Goal: Information Seeking & Learning: Understand process/instructions

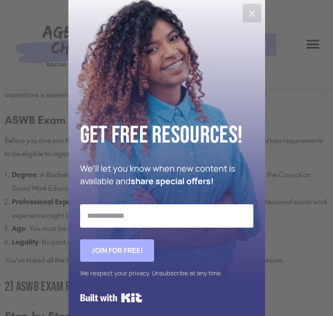
scroll to position [2, 0]
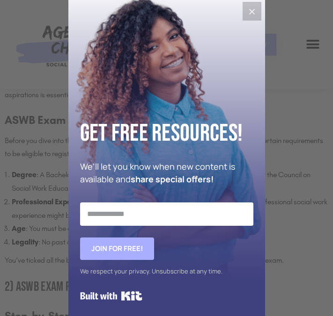
click at [249, 10] on icon "Close" at bounding box center [252, 12] width 6 height 6
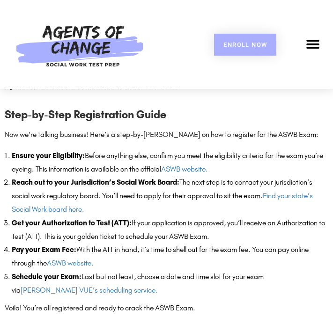
scroll to position [946, 0]
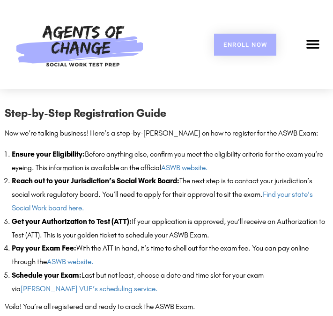
click at [179, 199] on li "Reach out to your Jurisdiction’s Social Work Board: The next step is to contact…" at bounding box center [170, 195] width 316 height 40
click at [286, 195] on link "Find your state’s Social Work board here." at bounding box center [162, 201] width 301 height 22
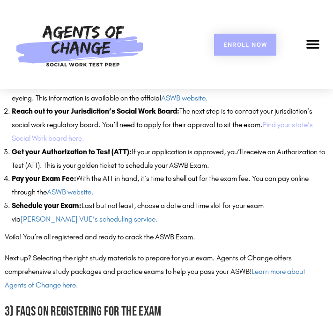
scroll to position [1014, 0]
